Goal: Task Accomplishment & Management: Manage account settings

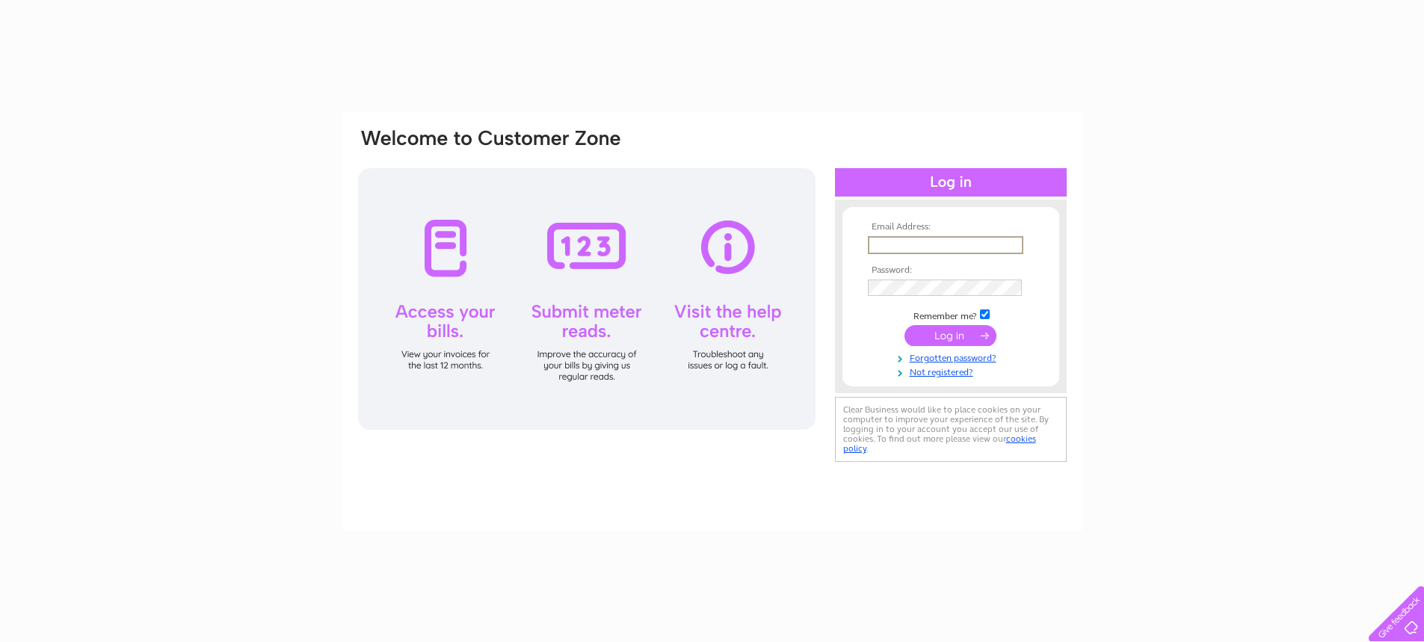
type input "ryan.boyle@verastar.co.uk"
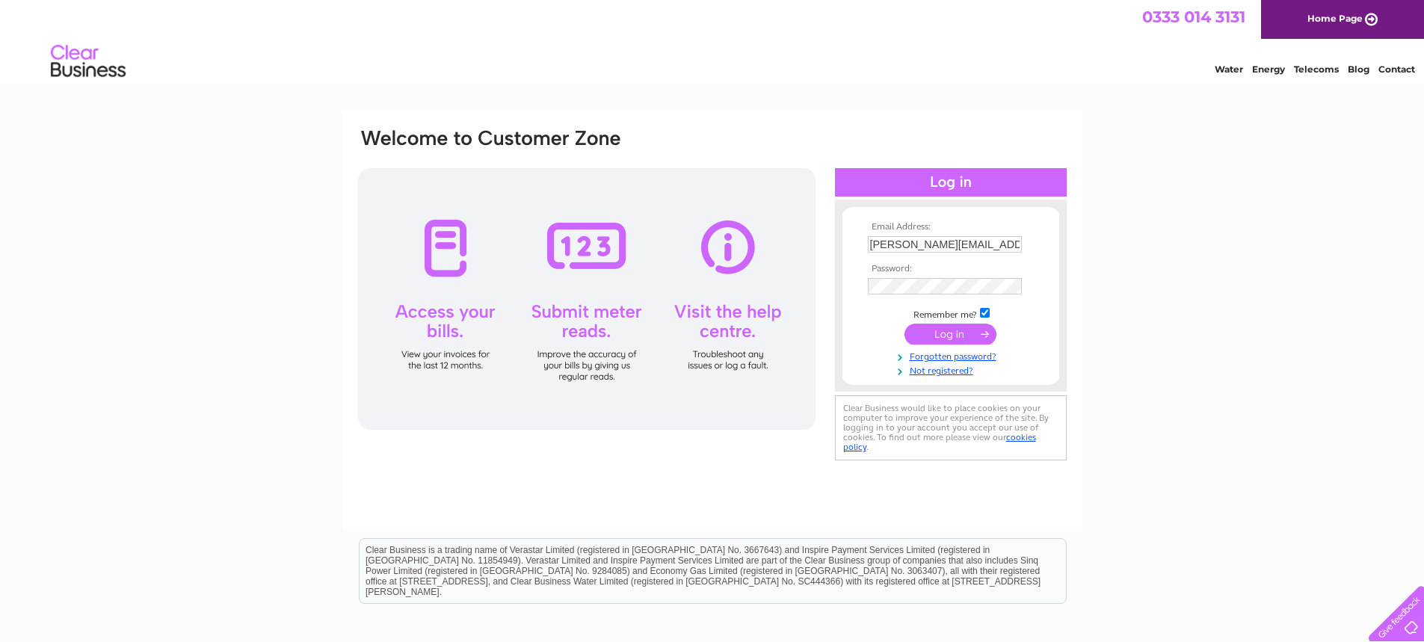
drag, startPoint x: 1184, startPoint y: 388, endPoint x: 1157, endPoint y: 390, distance: 27.0
click at [1184, 388] on div "Email Address: ryan.boyle@verastar.co.uk Password: Forgotten password?" at bounding box center [712, 449] width 1424 height 674
click at [956, 329] on input "submit" at bounding box center [950, 334] width 92 height 21
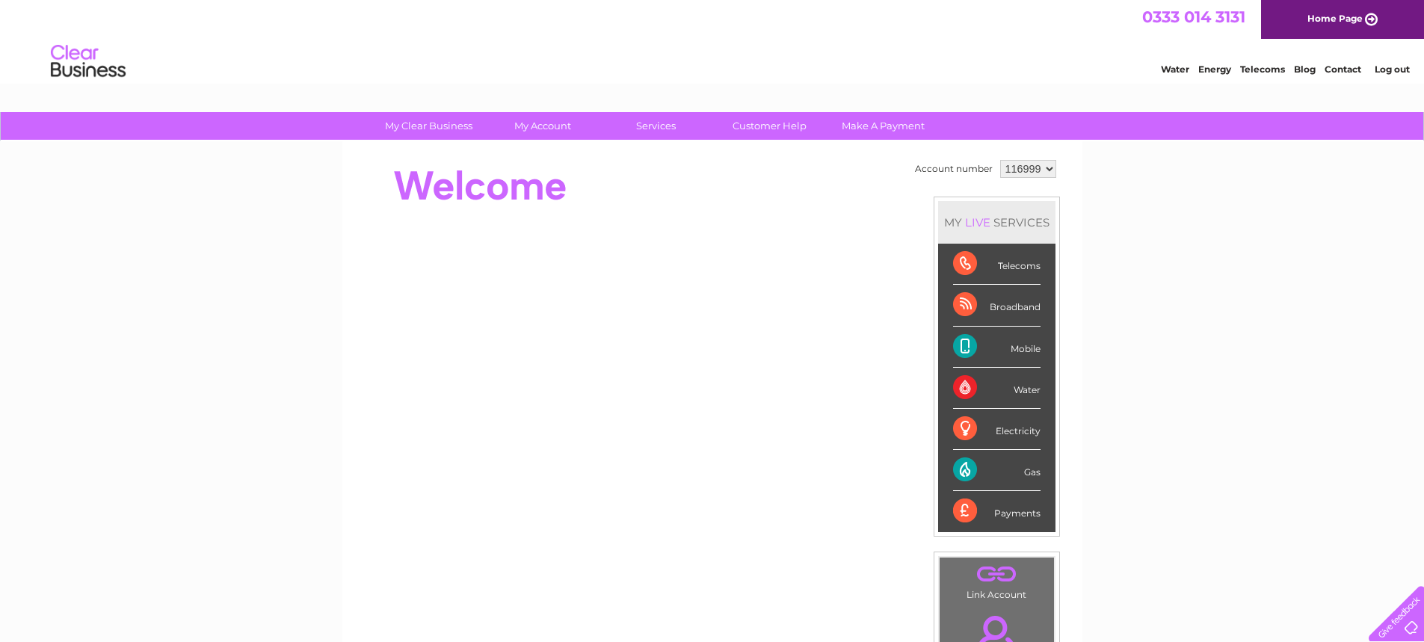
click at [1042, 170] on select "116999 500000" at bounding box center [1028, 169] width 56 height 18
click at [1030, 169] on select "116999 500000" at bounding box center [1028, 169] width 56 height 18
click at [1028, 169] on select "116999 500000" at bounding box center [1028, 169] width 56 height 18
click at [1029, 171] on select "116999 500000" at bounding box center [1028, 169] width 56 height 18
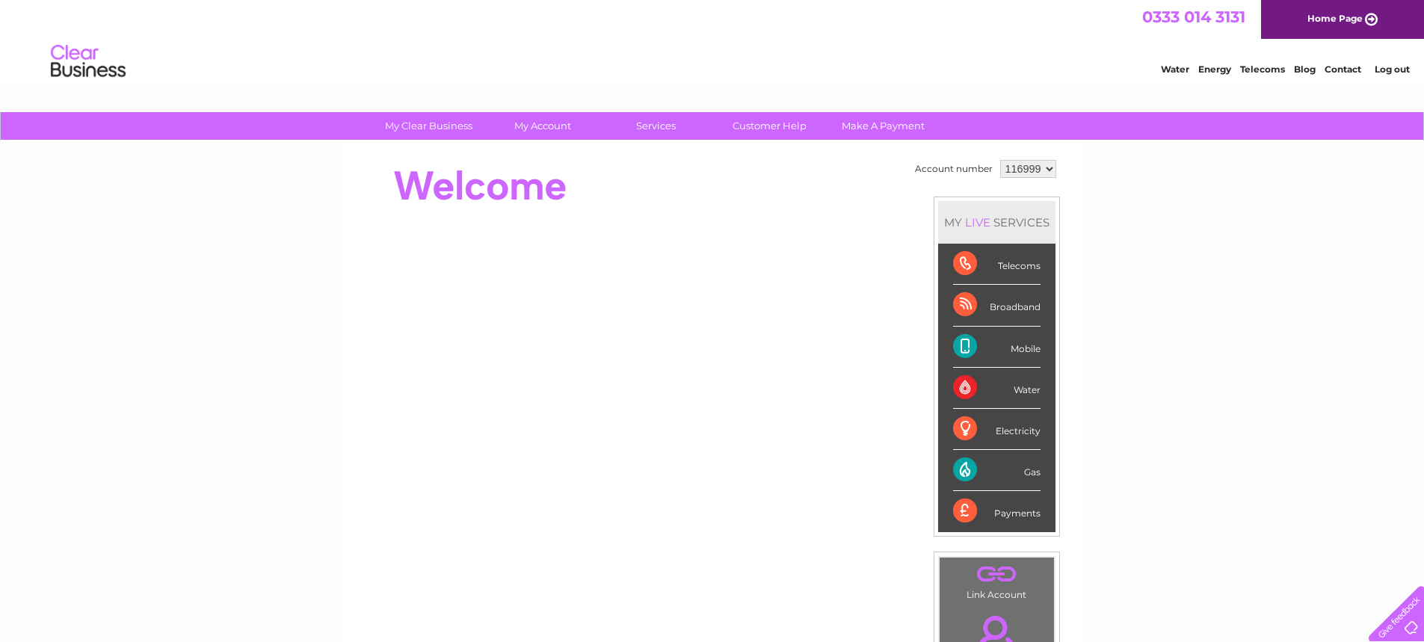
click at [1000, 160] on select "116999 500000" at bounding box center [1028, 169] width 56 height 18
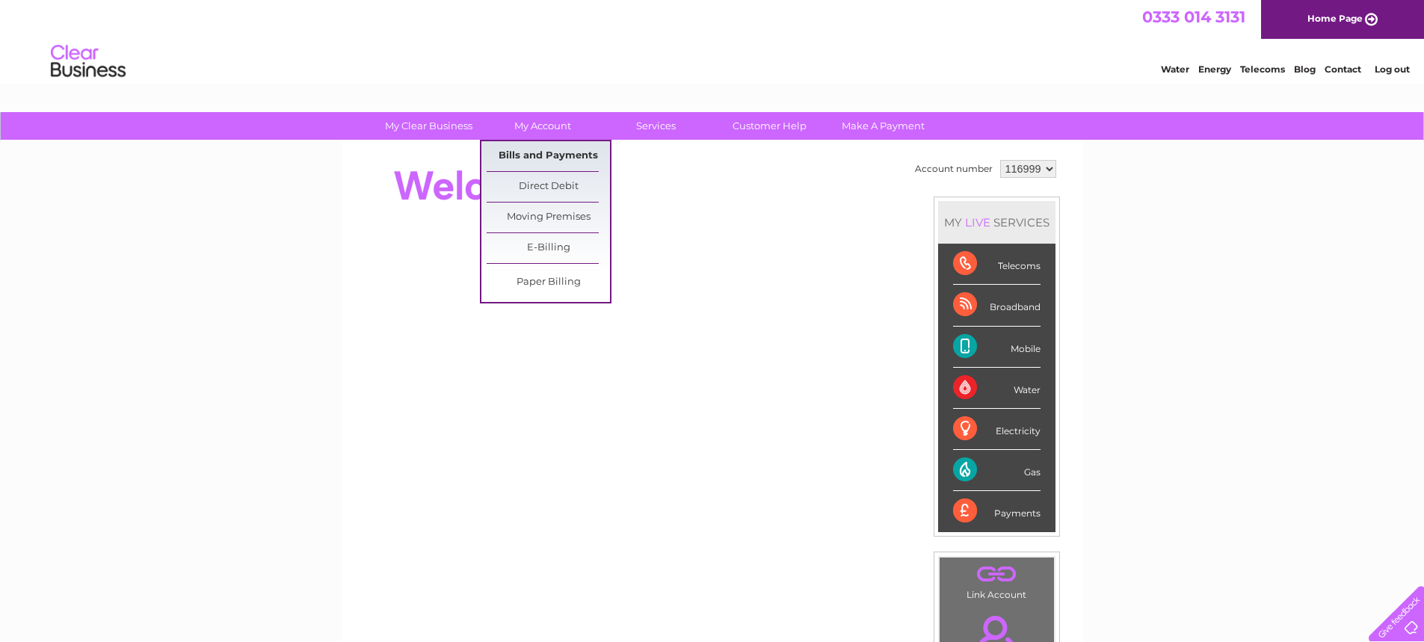
click at [546, 153] on link "Bills and Payments" at bounding box center [548, 156] width 123 height 30
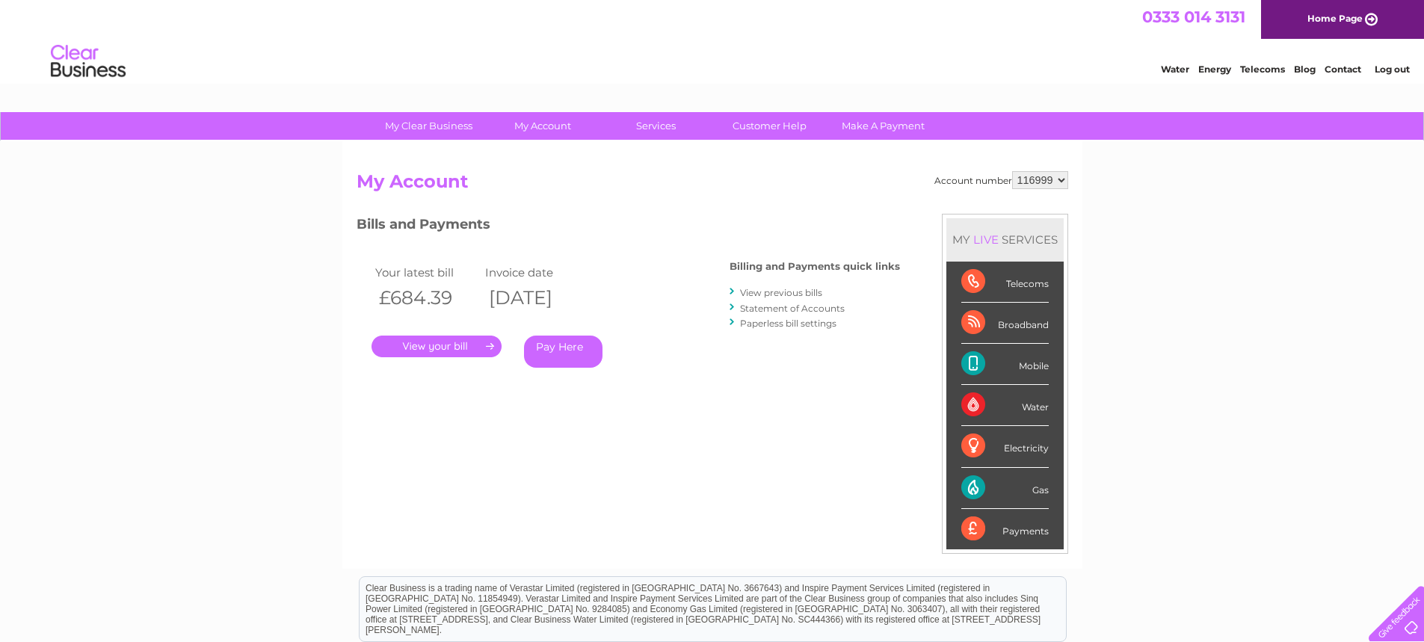
click at [487, 345] on link "." at bounding box center [436, 347] width 130 height 22
click at [770, 293] on link "View previous bills" at bounding box center [781, 292] width 82 height 11
